Goal: Find specific fact: Find specific fact

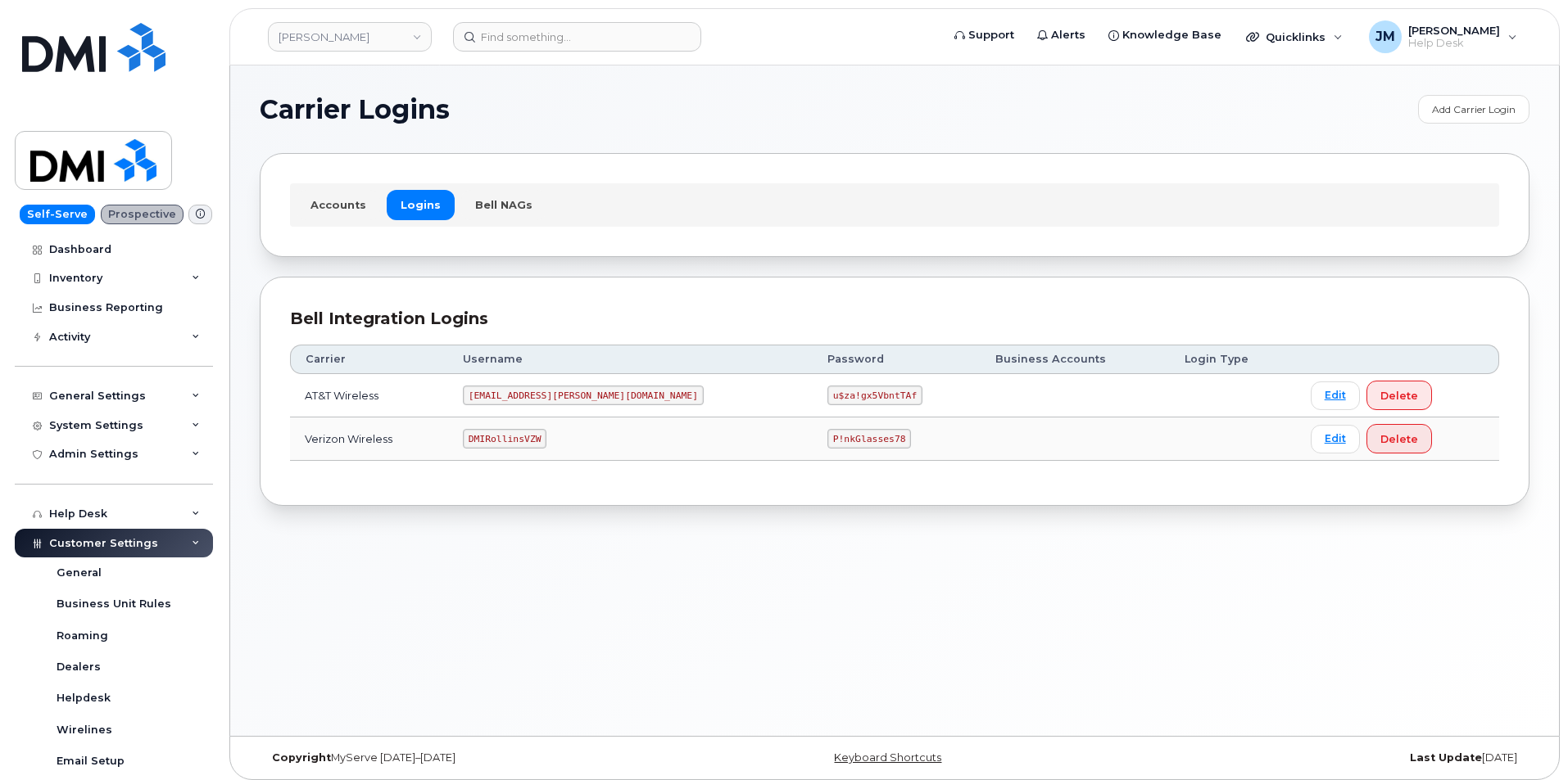
click at [547, 437] on code "DMIRollinsVZW" at bounding box center [504, 439] width 84 height 19
copy code "DMIRollinsVZW"
click at [827, 440] on code "P!nkGlasses78" at bounding box center [869, 439] width 84 height 19
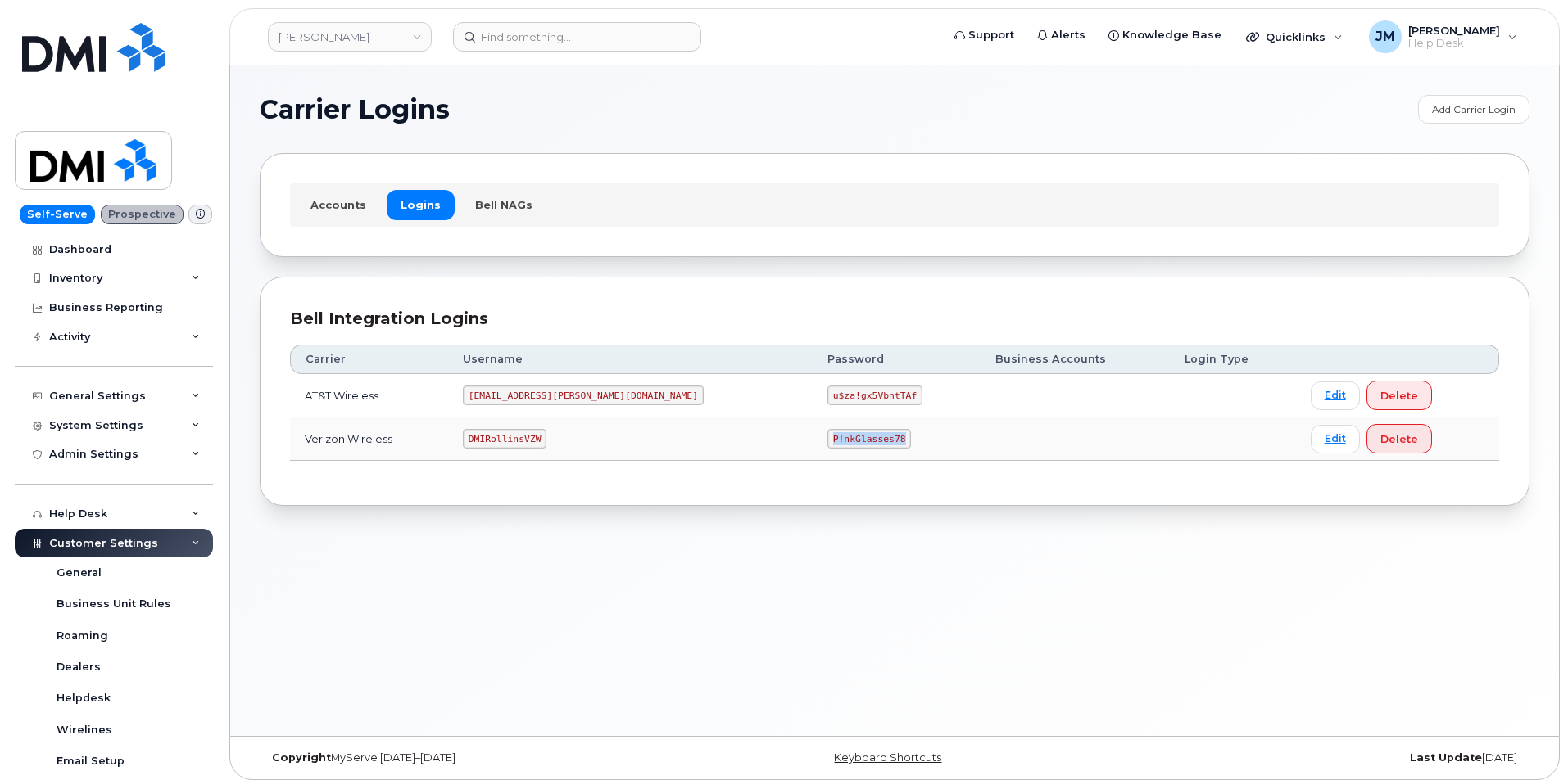
click at [827, 440] on code "P!nkGlasses78" at bounding box center [869, 439] width 84 height 19
copy code "P!nkGlasses78"
